Goal: Contribute content: Contribute content

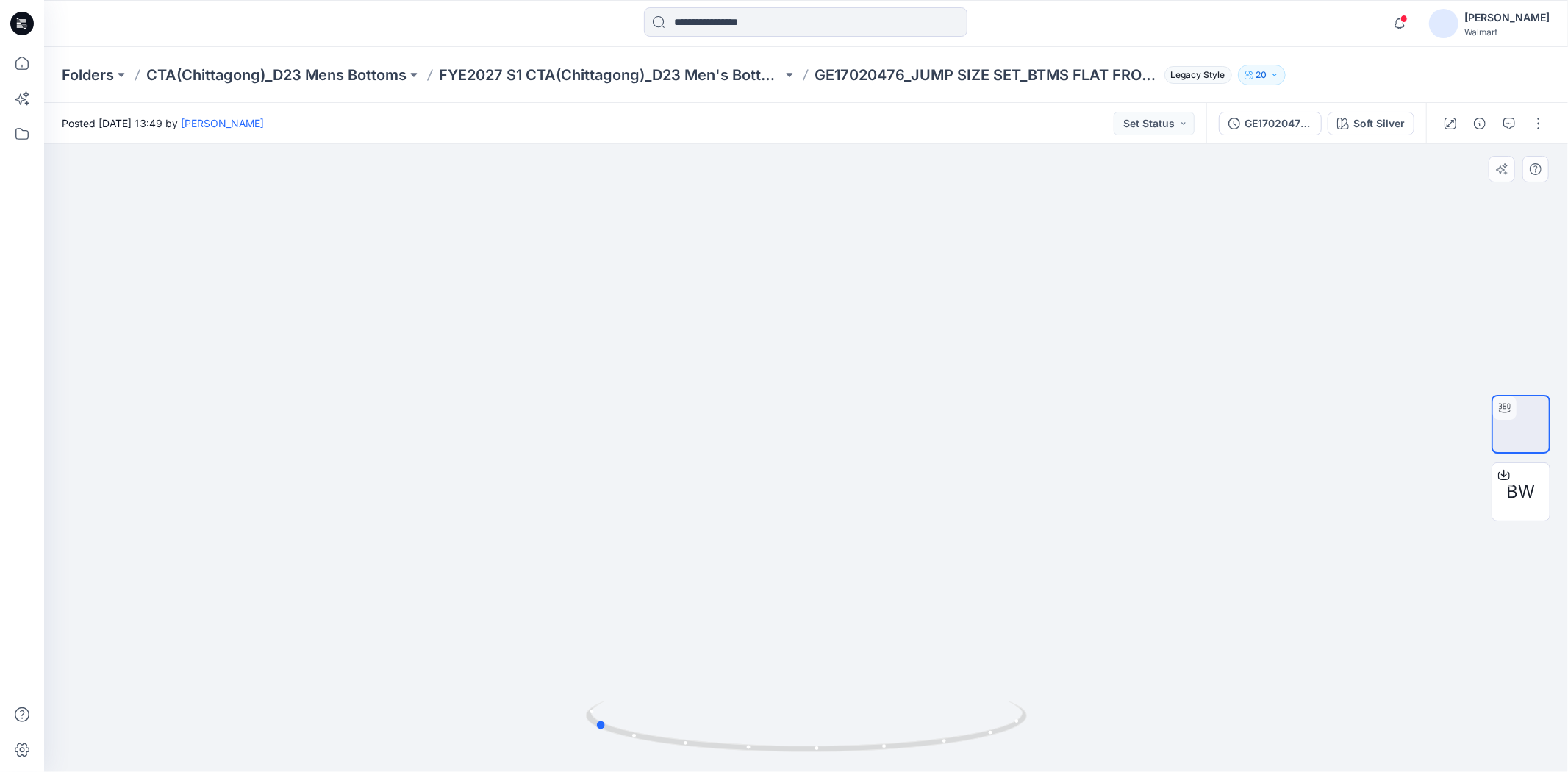
drag, startPoint x: 817, startPoint y: 750, endPoint x: 1035, endPoint y: 751, distance: 218.0
click at [1035, 751] on div at bounding box center [806, 458] width 1523 height 628
click at [603, 733] on div at bounding box center [600, 742] width 17 height 17
drag, startPoint x: 601, startPoint y: 727, endPoint x: 630, endPoint y: 732, distance: 29.4
click at [630, 732] on circle at bounding box center [629, 734] width 9 height 9
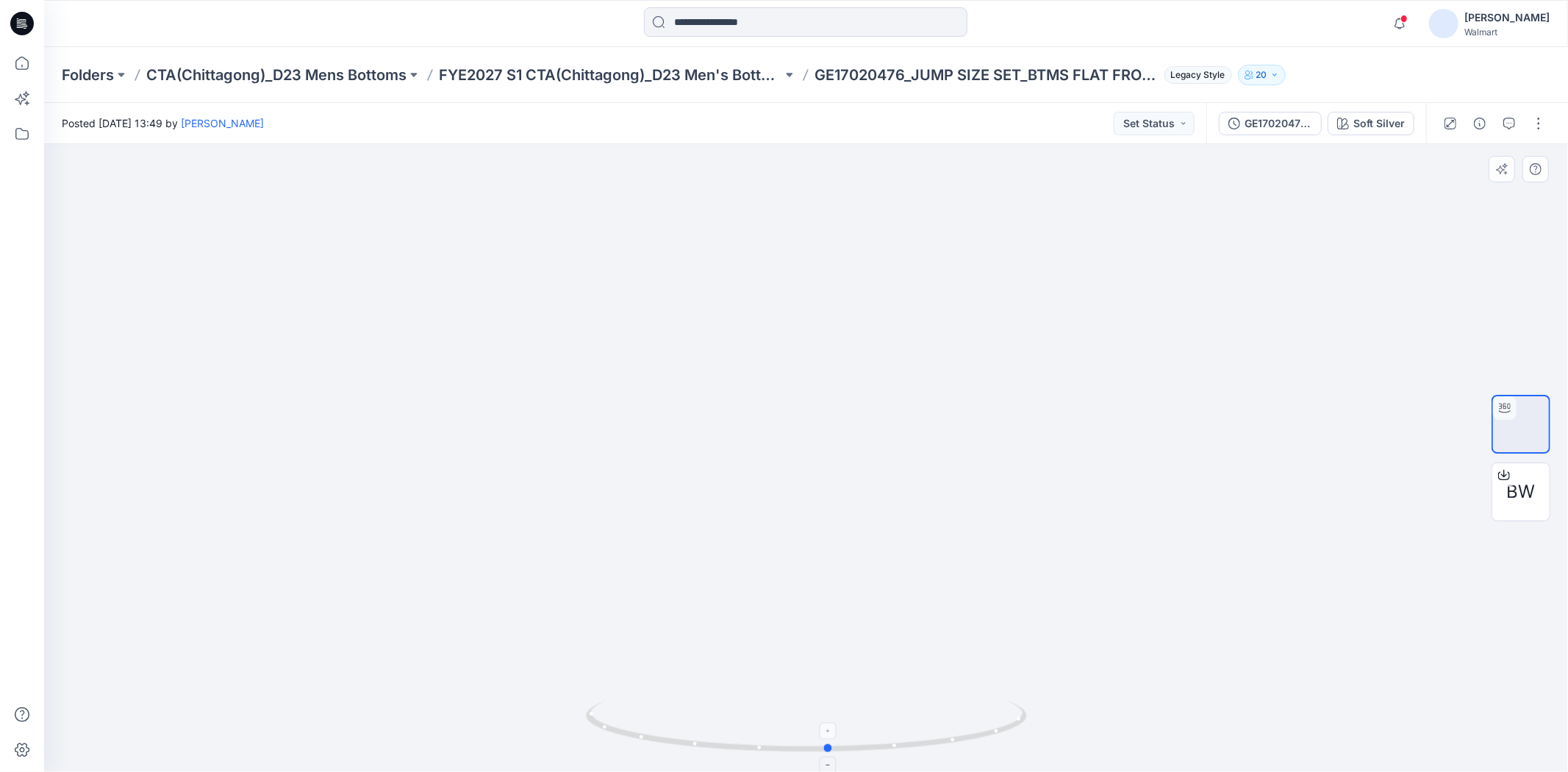
drag, startPoint x: 636, startPoint y: 739, endPoint x: 843, endPoint y: 741, distance: 207.0
click at [843, 741] on icon at bounding box center [808, 728] width 445 height 55
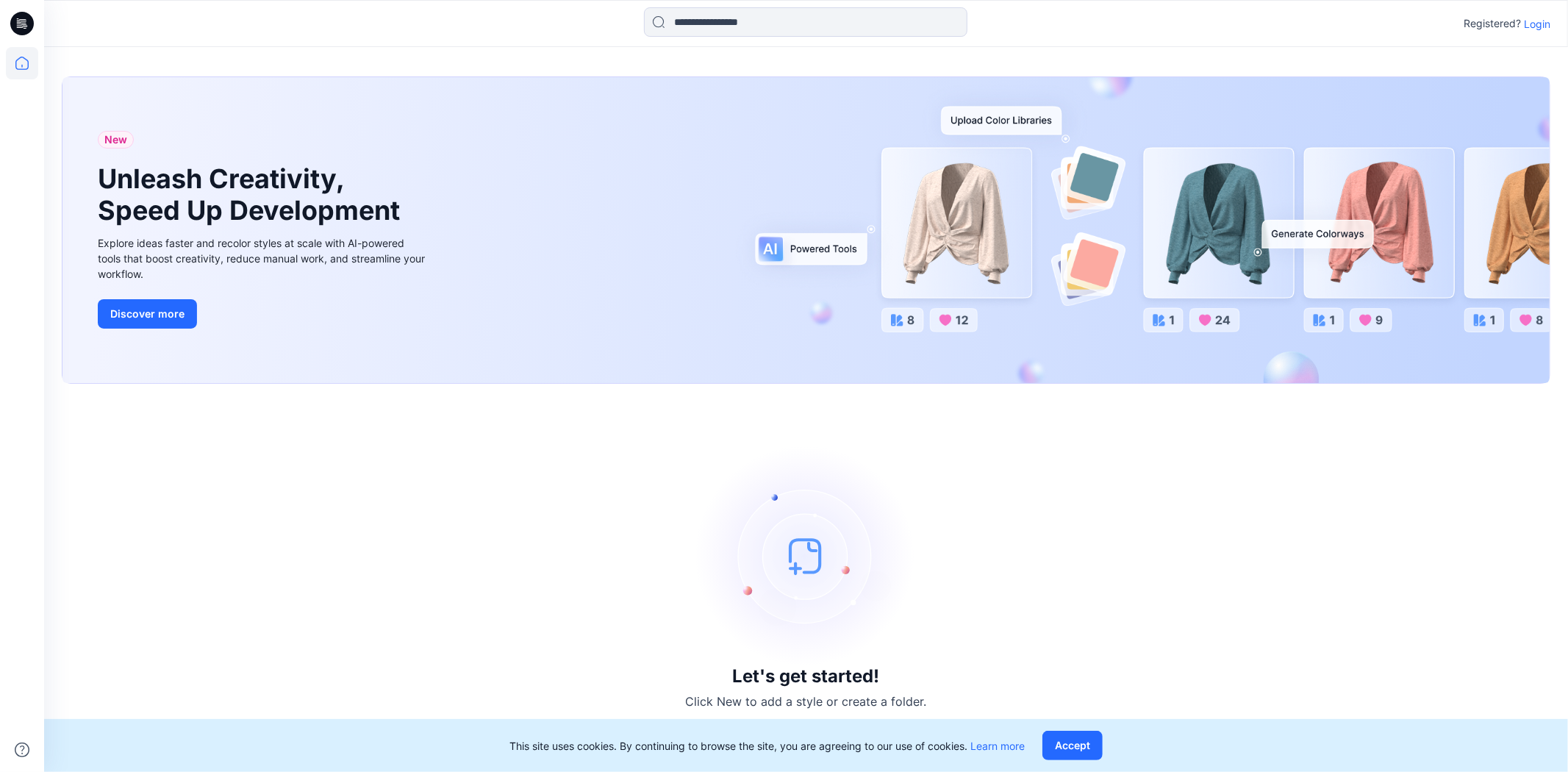
click at [1536, 25] on p "Login" at bounding box center [1537, 24] width 27 height 16
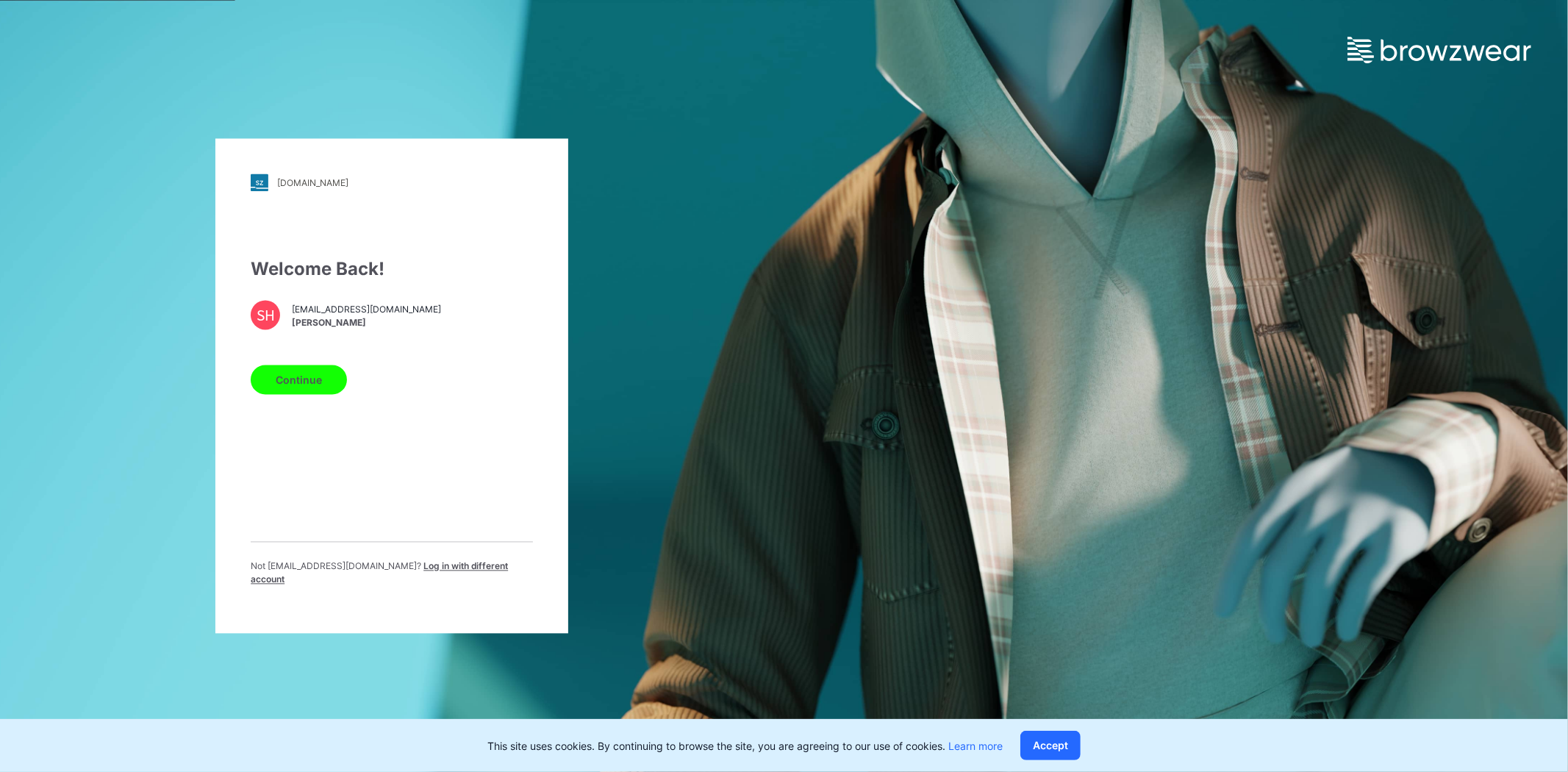
click at [324, 387] on button "Continue" at bounding box center [299, 380] width 97 height 30
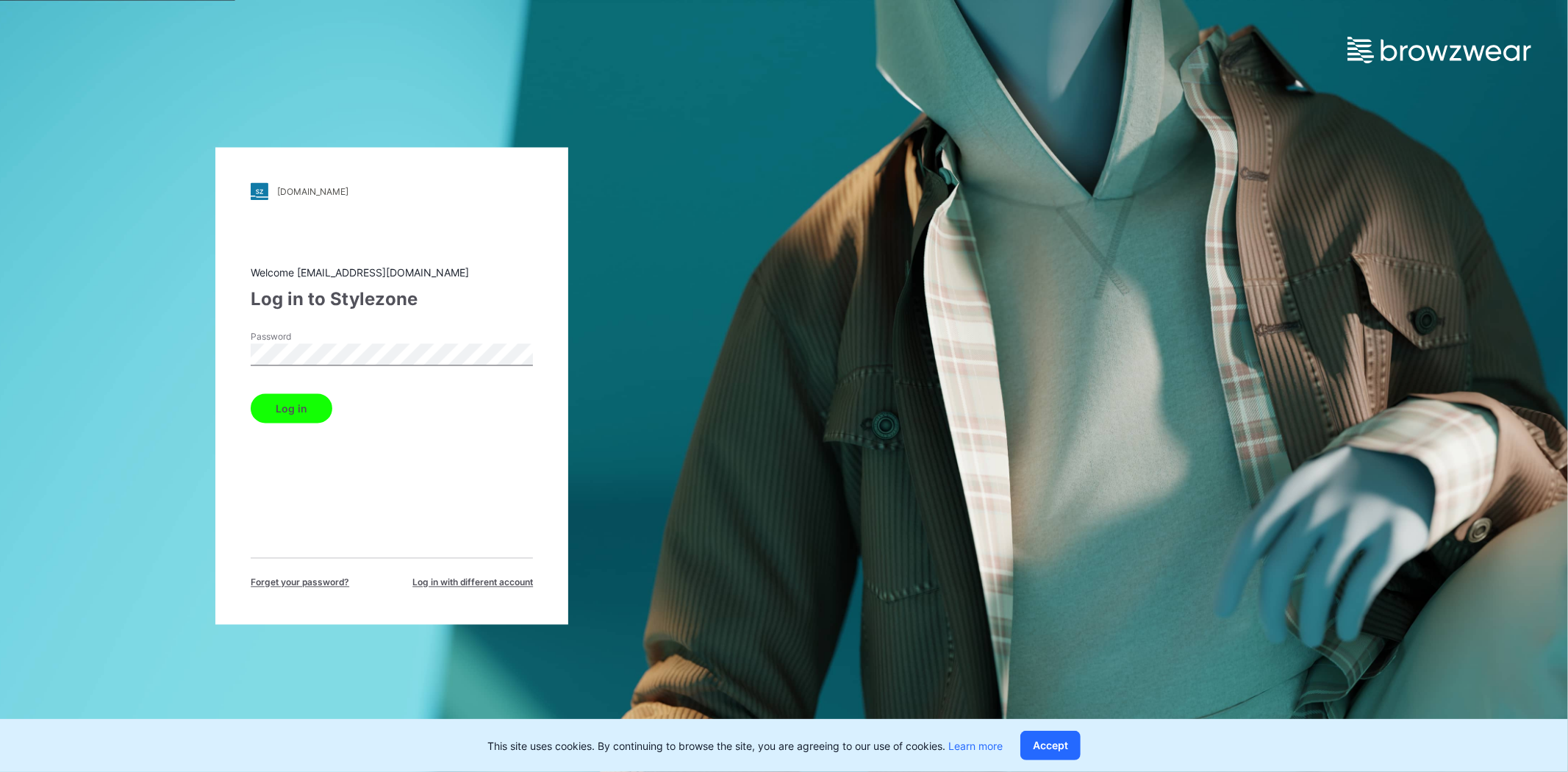
drag, startPoint x: 280, startPoint y: 416, endPoint x: 305, endPoint y: 412, distance: 25.3
click at [281, 416] on button "Log in" at bounding box center [292, 409] width 82 height 30
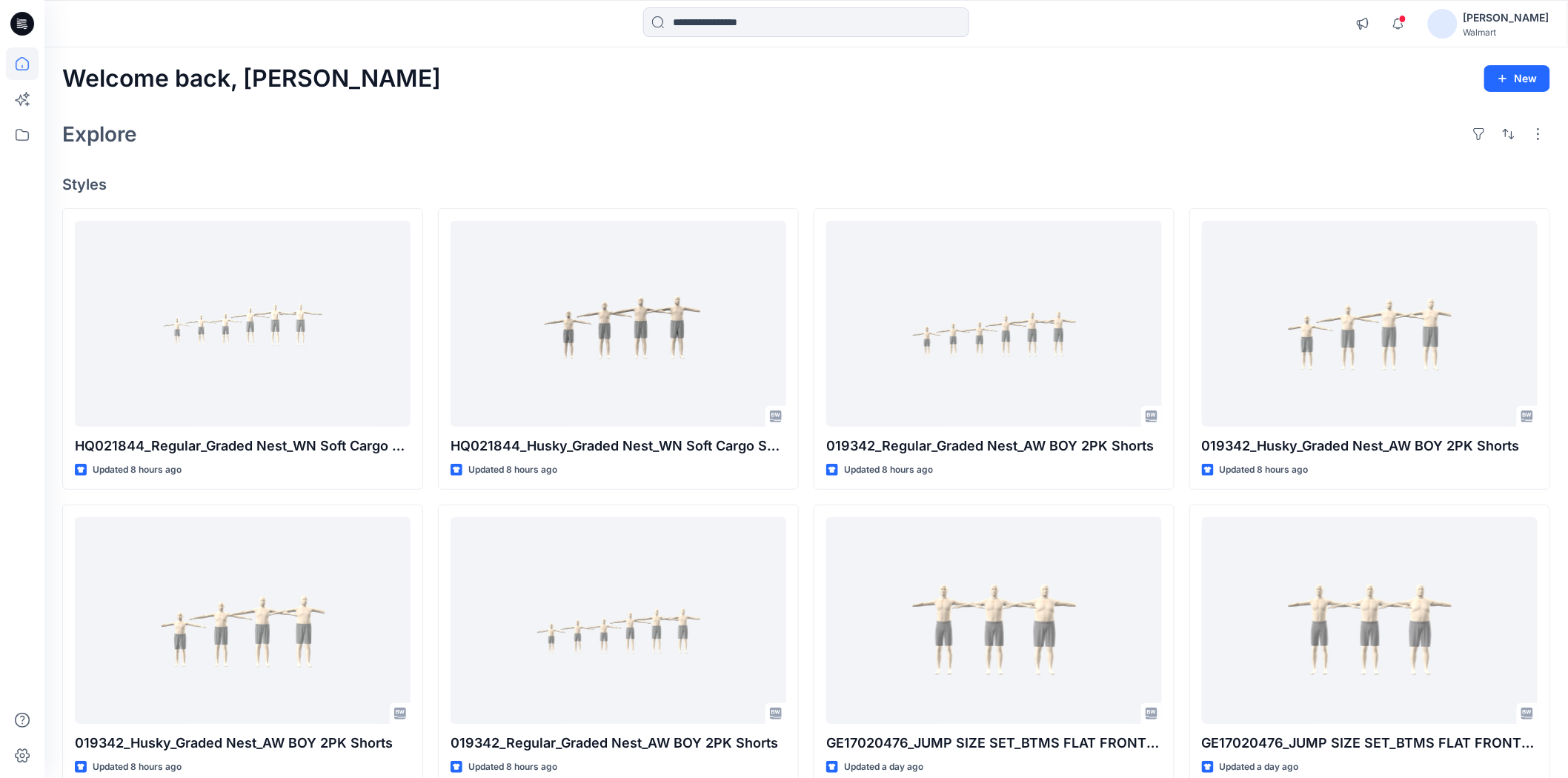
scroll to position [82, 0]
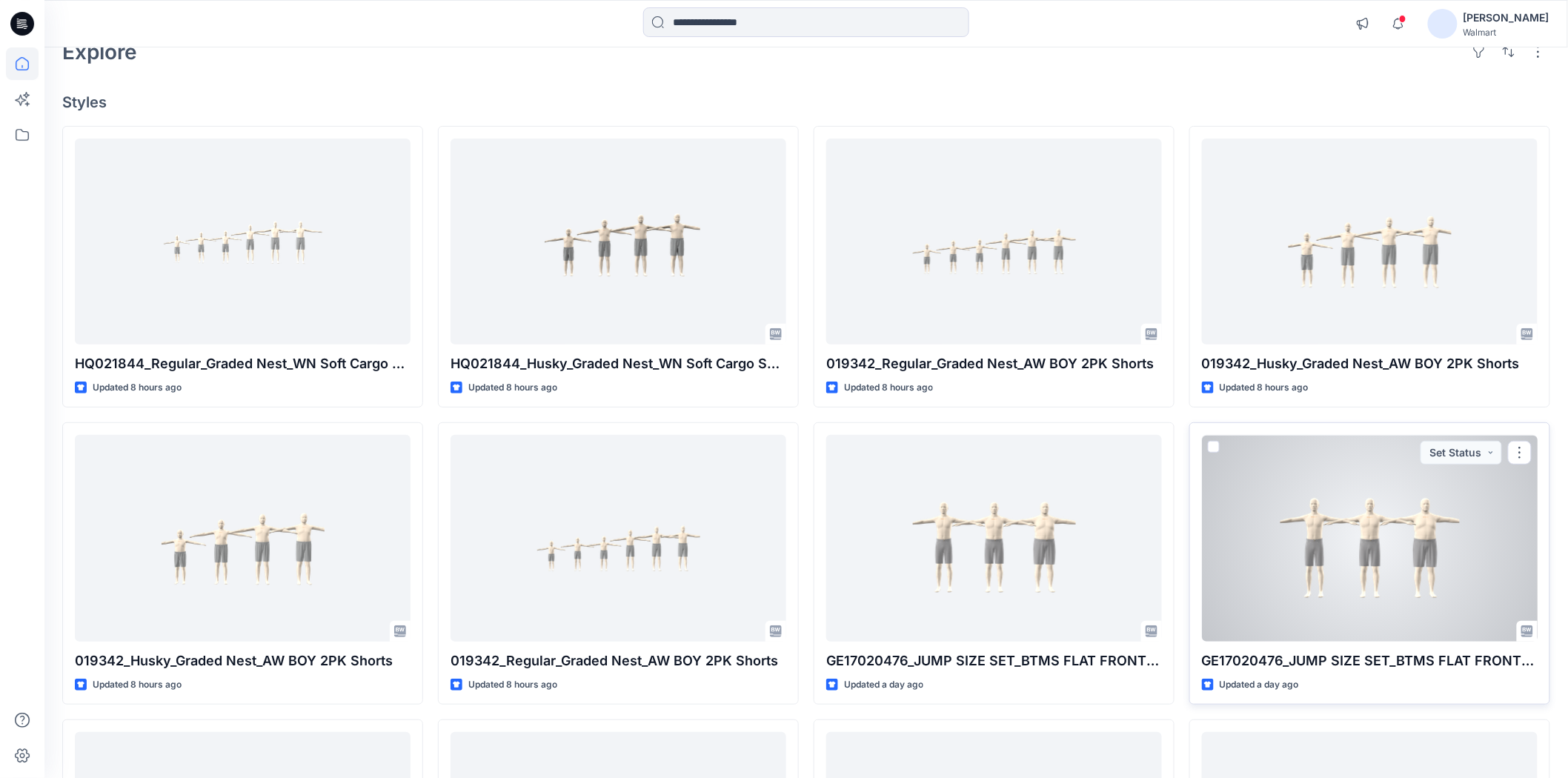
click at [1324, 574] on div at bounding box center [1370, 537] width 336 height 206
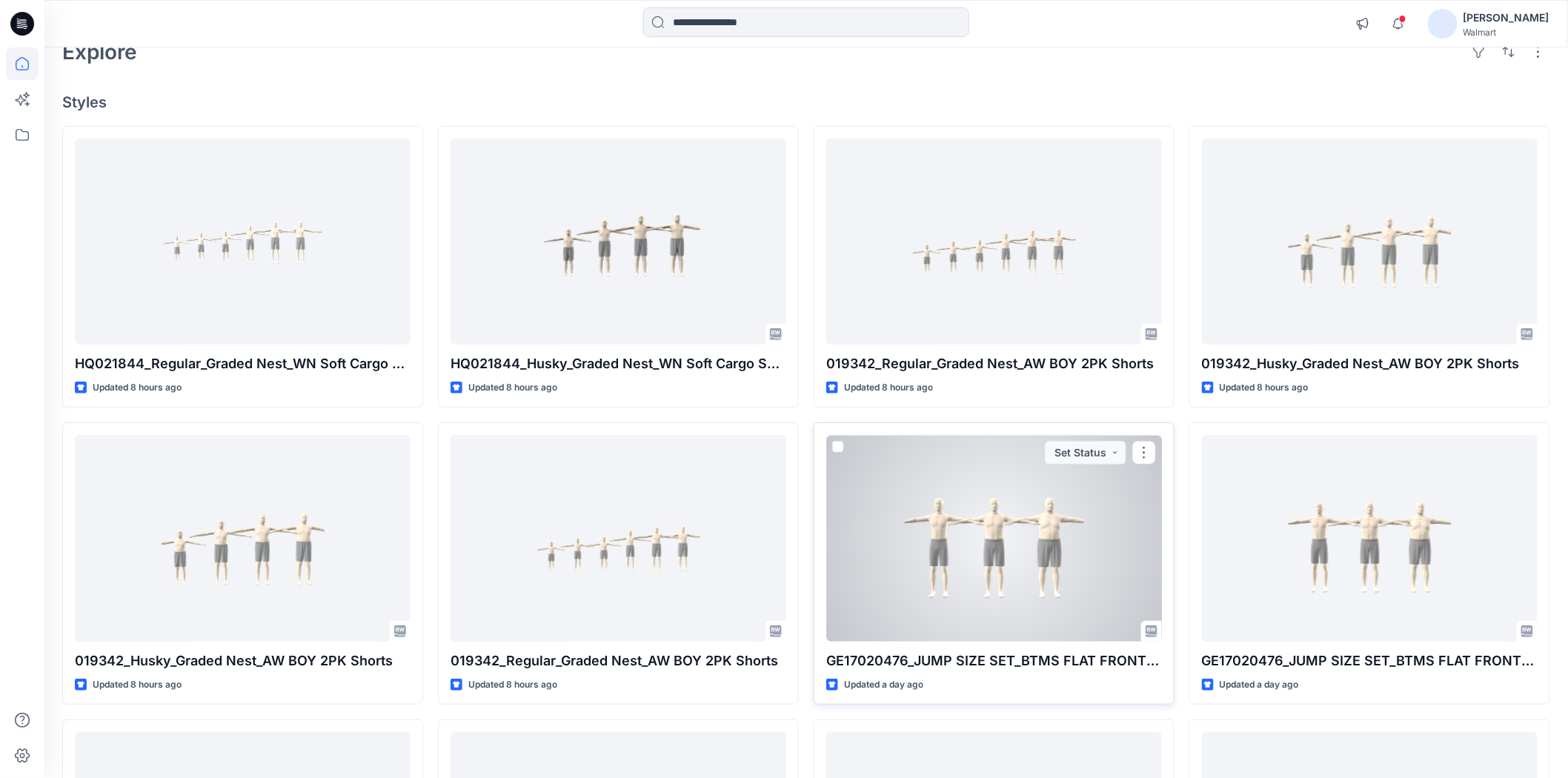
click at [968, 551] on div at bounding box center [994, 537] width 336 height 206
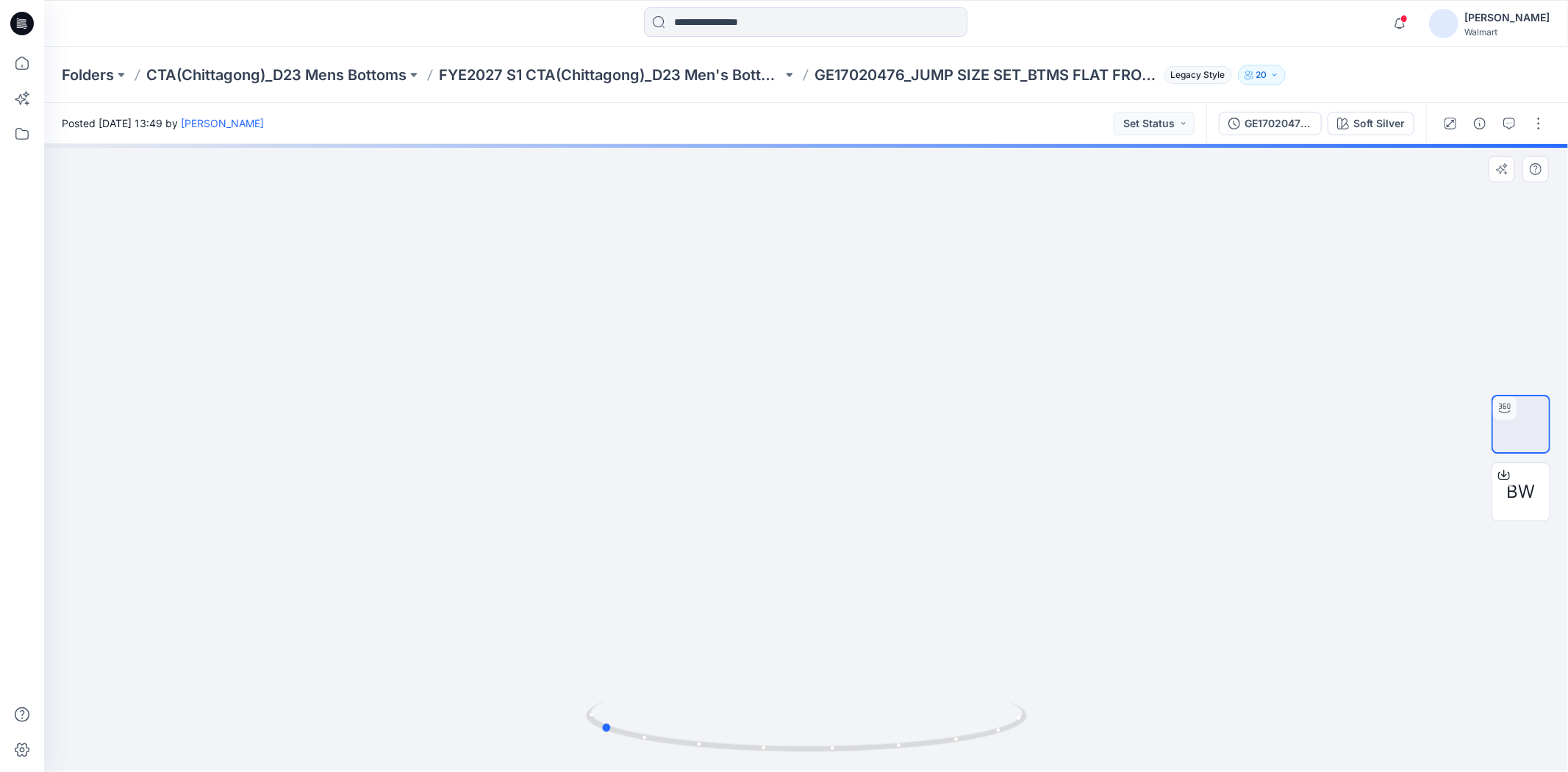
drag, startPoint x: 814, startPoint y: 753, endPoint x: 1048, endPoint y: 744, distance: 234.2
click at [1048, 744] on div at bounding box center [806, 458] width 1523 height 628
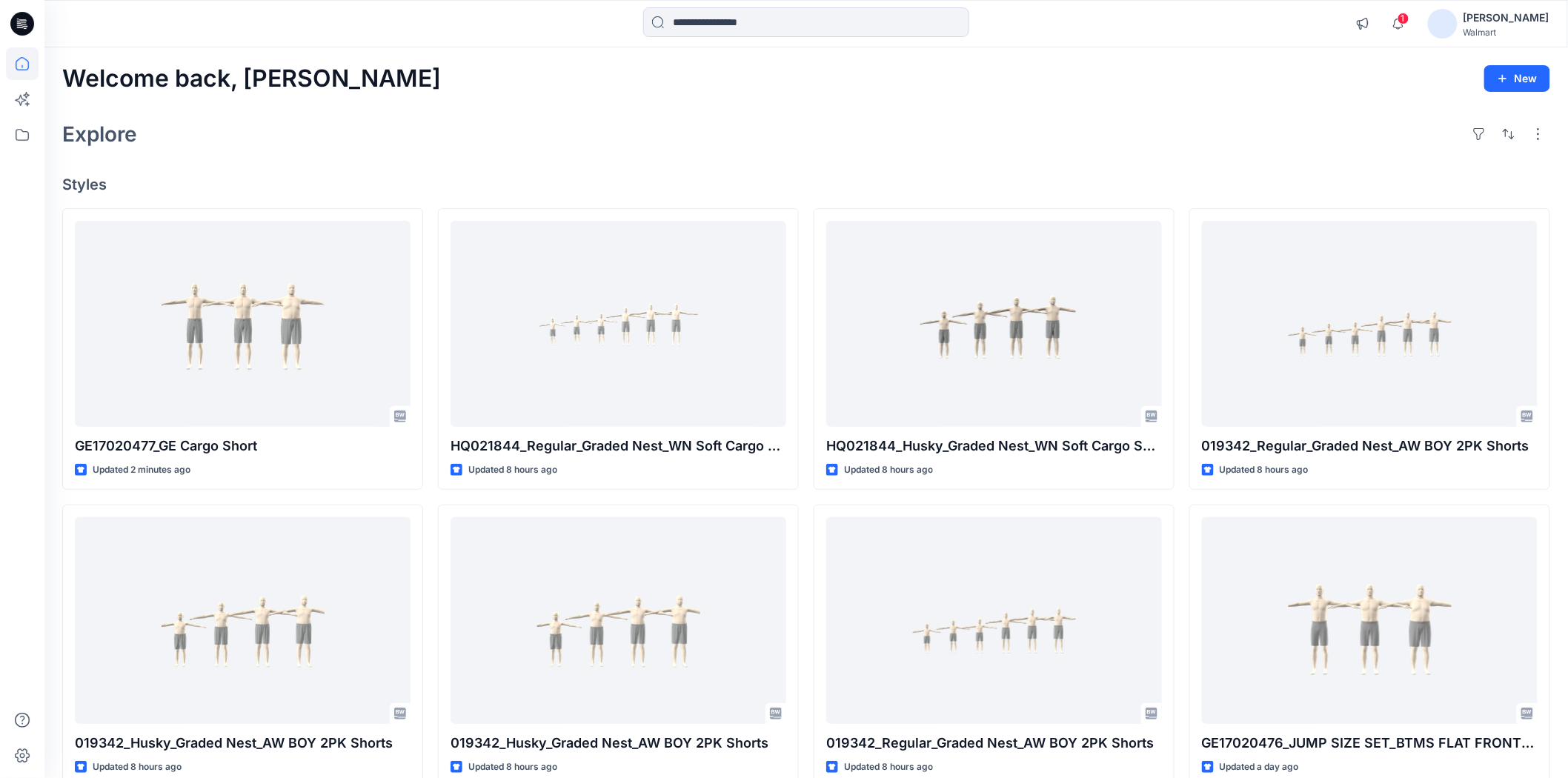
drag, startPoint x: 1102, startPoint y: 110, endPoint x: 1093, endPoint y: 131, distance: 22.8
click at [1102, 110] on div "Welcome back, [PERSON_NAME] New Explore Styles GE17020477_GE Cargo Short Update…" at bounding box center [806, 601] width 1524 height 1107
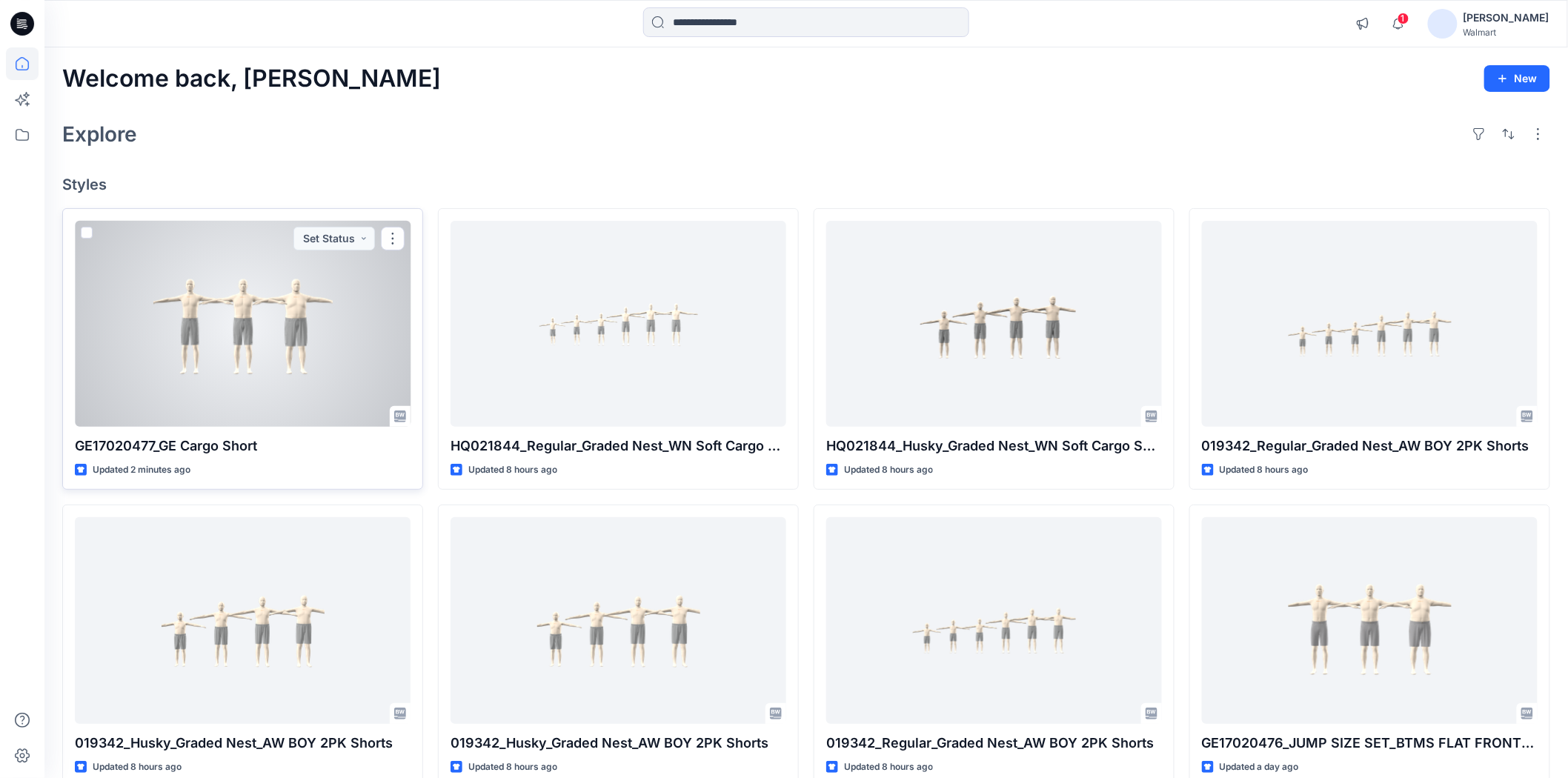
click at [320, 344] on div at bounding box center [242, 323] width 336 height 206
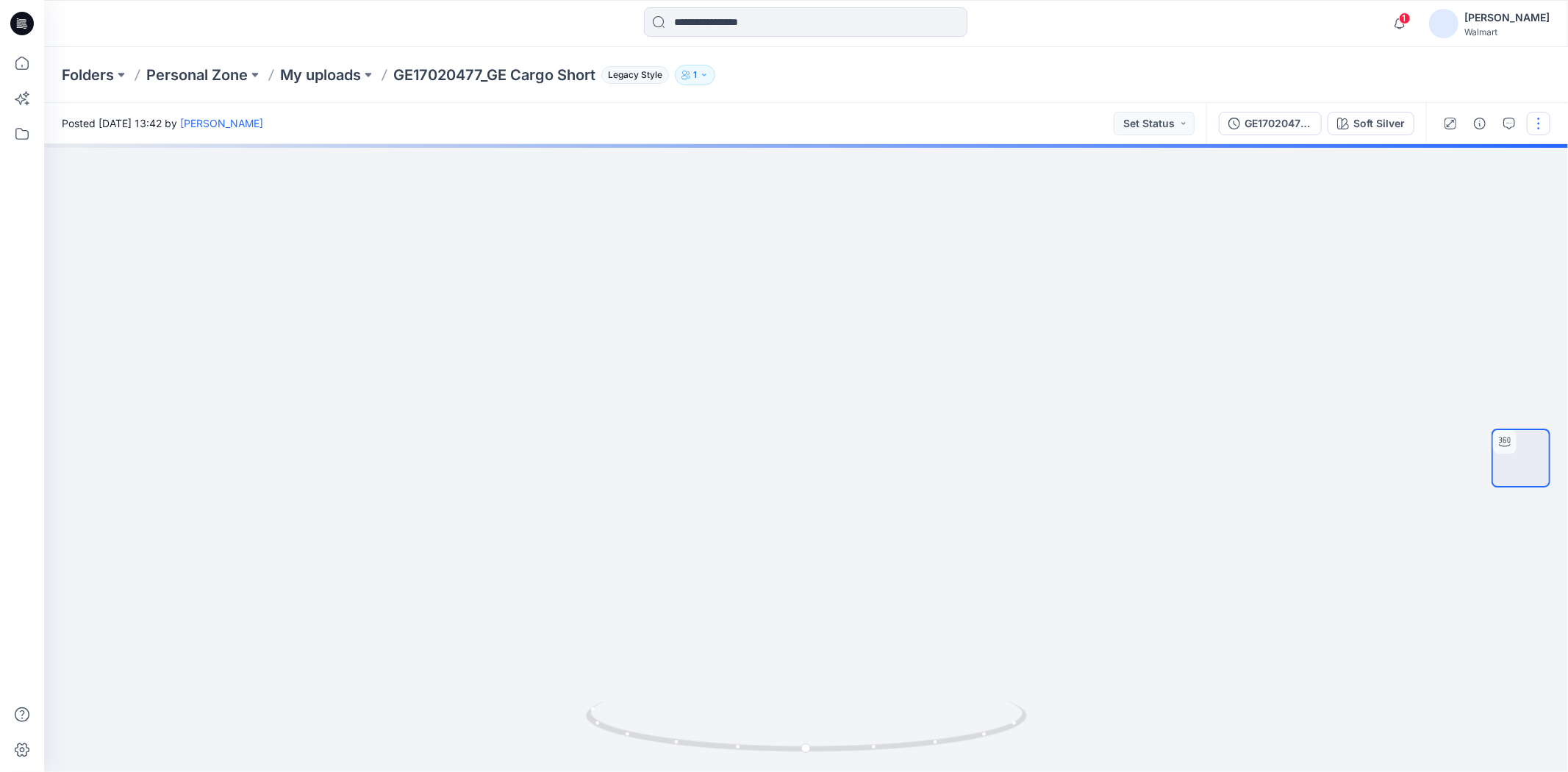
click at [1535, 128] on button "button" at bounding box center [1538, 123] width 24 height 24
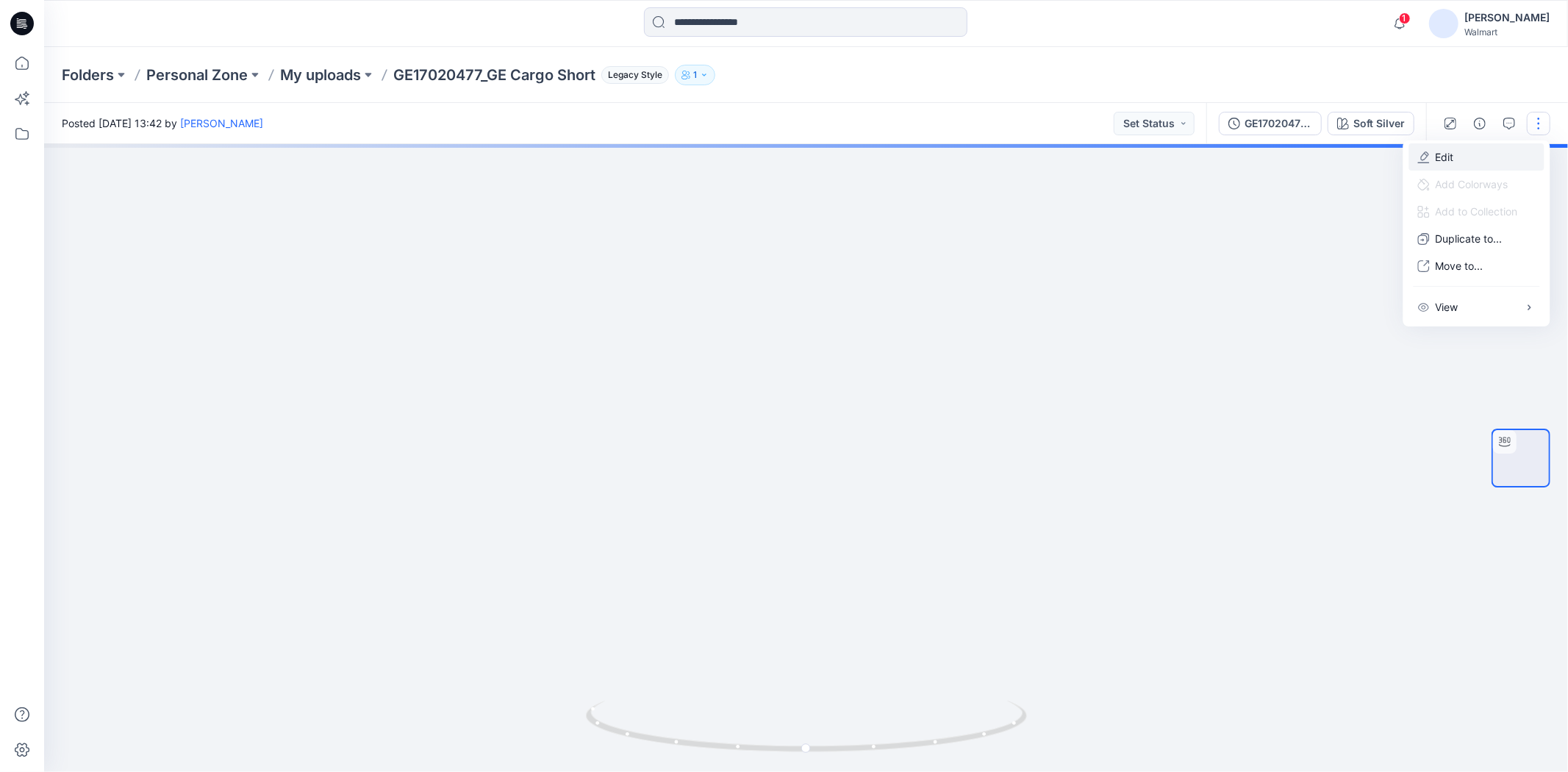
click at [1454, 157] on button "Edit" at bounding box center [1477, 157] width 135 height 27
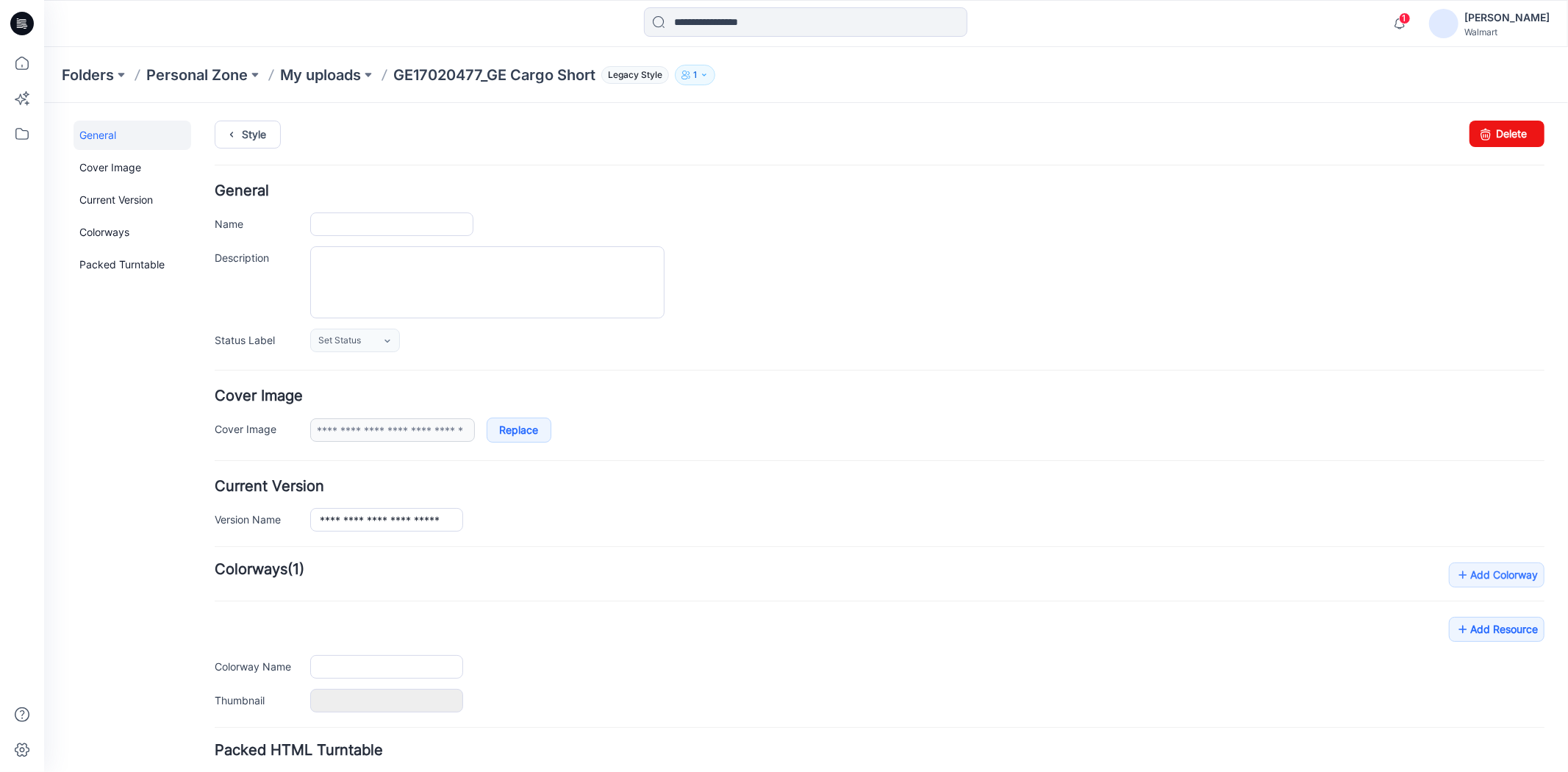
type input "**********"
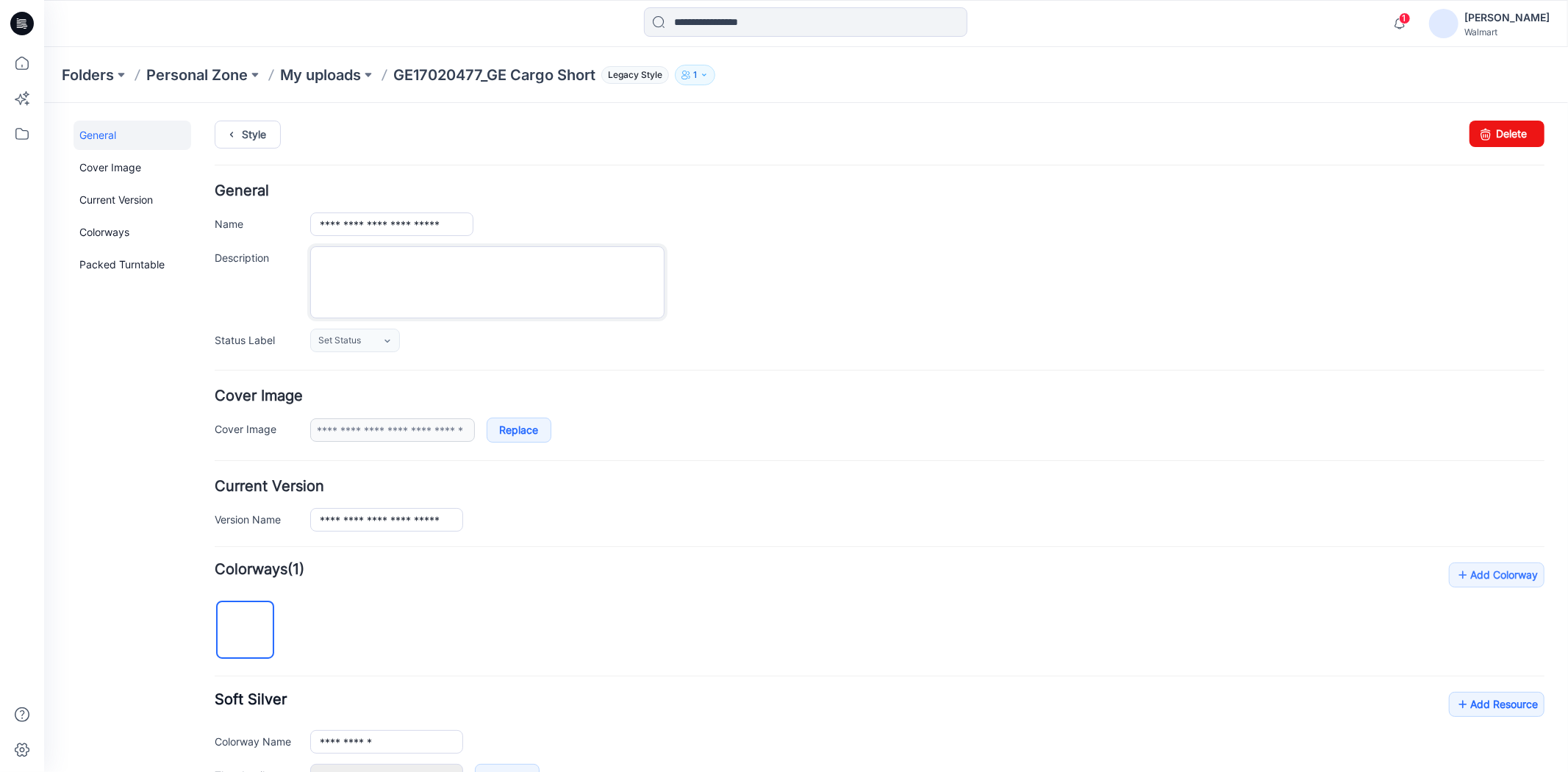
click at [514, 280] on textarea "Description" at bounding box center [486, 281] width 354 height 72
paste textarea "**********"
type textarea "**********"
click at [935, 286] on div "**********" at bounding box center [927, 281] width 1234 height 72
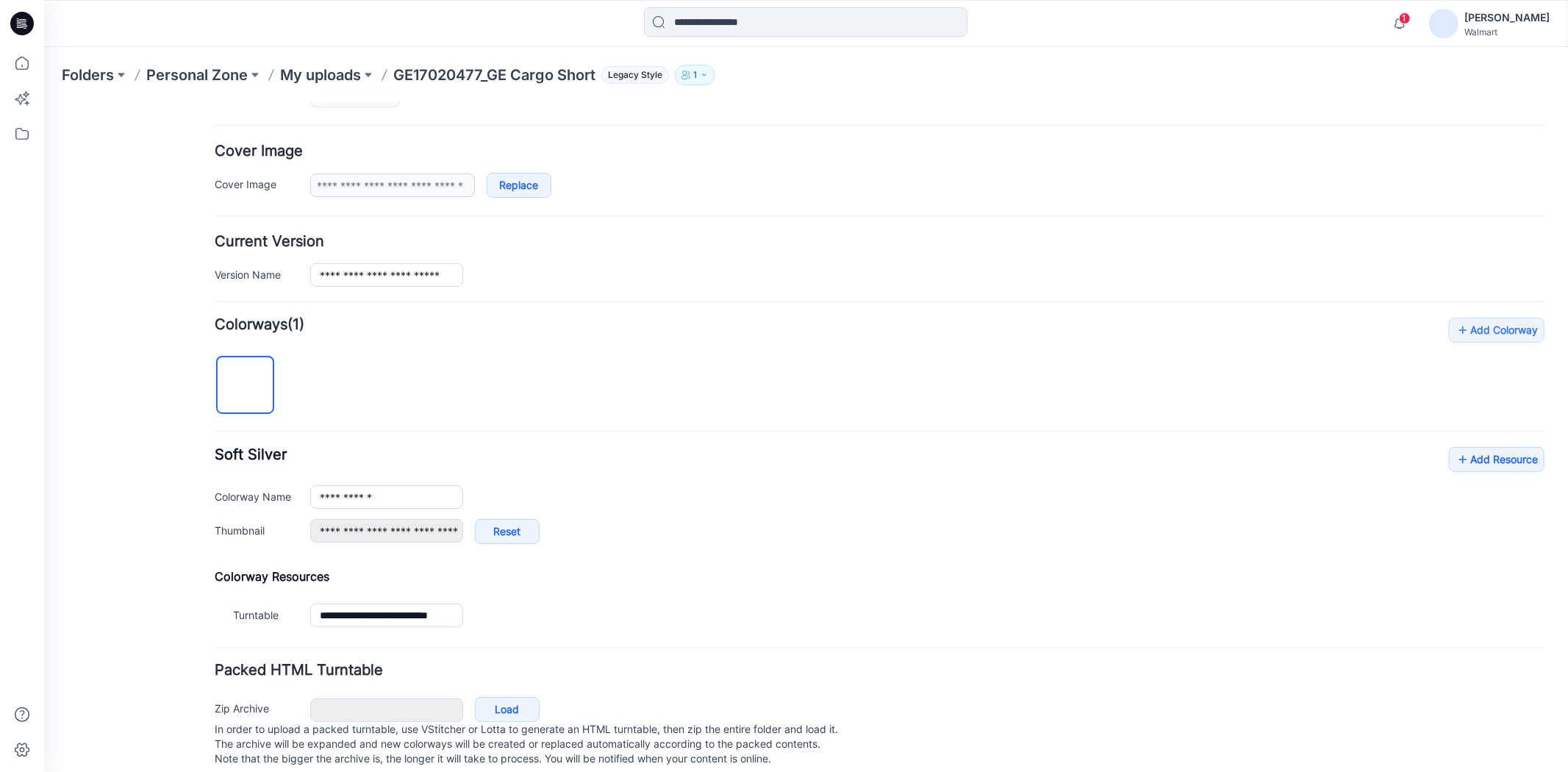
scroll to position [275, 0]
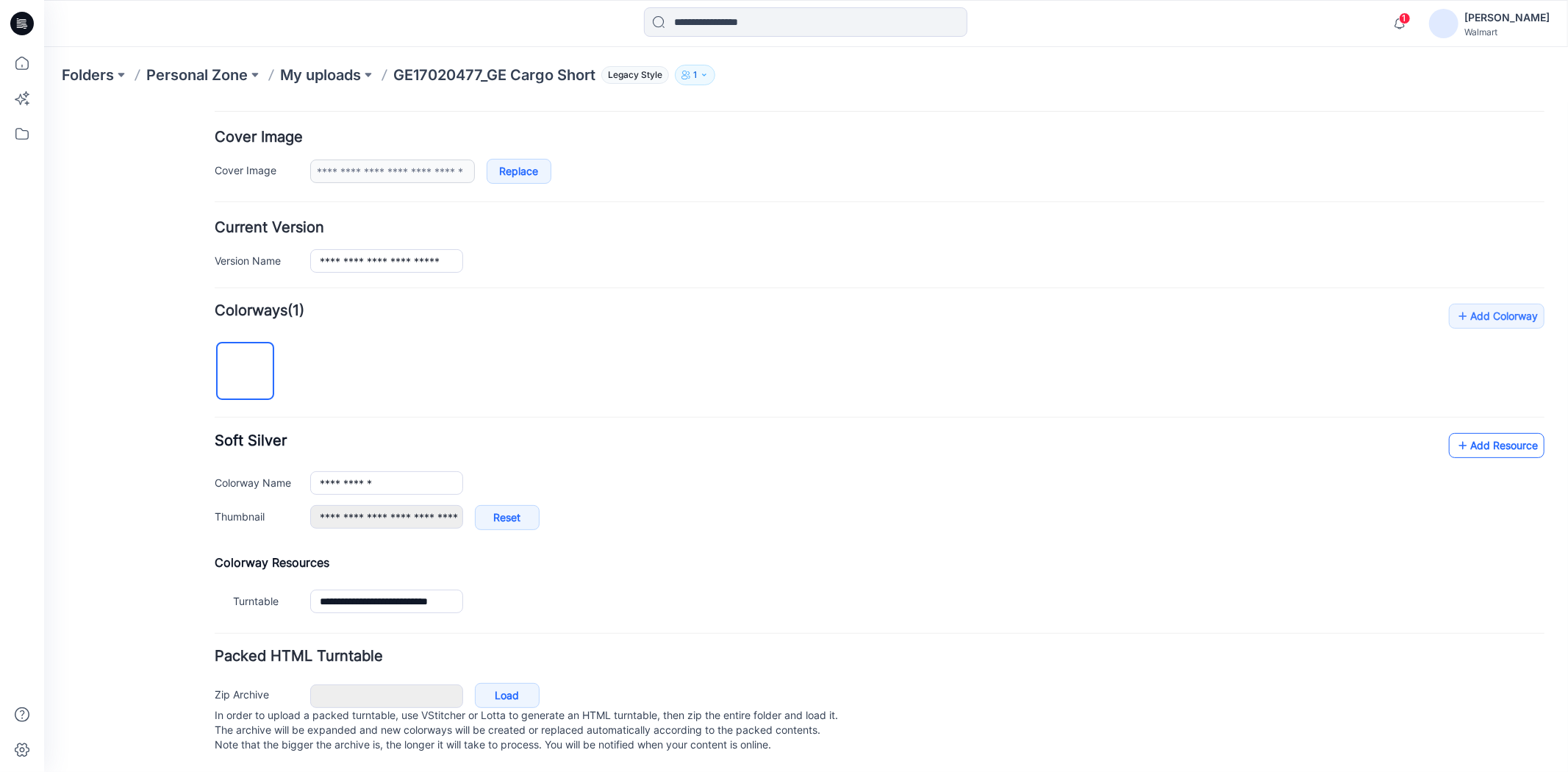
click at [1454, 433] on icon at bounding box center [1462, 445] width 15 height 24
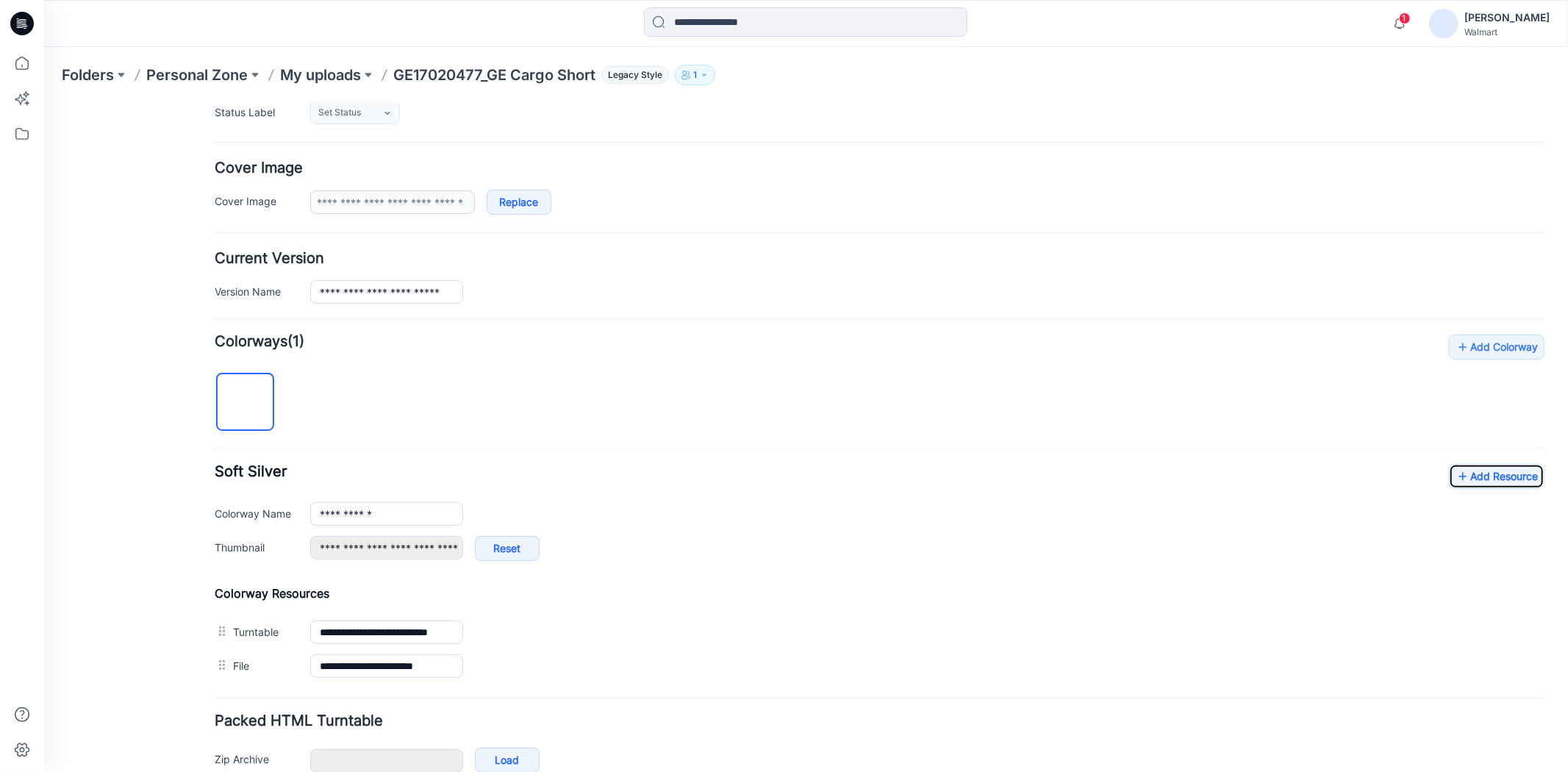
scroll to position [0, 0]
